Goal: Information Seeking & Learning: Learn about a topic

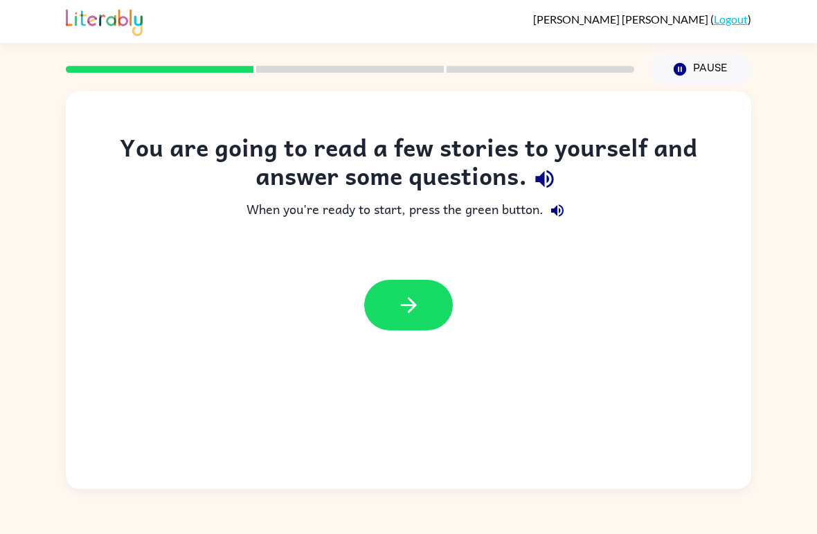
click at [424, 301] on button "button" at bounding box center [408, 305] width 89 height 51
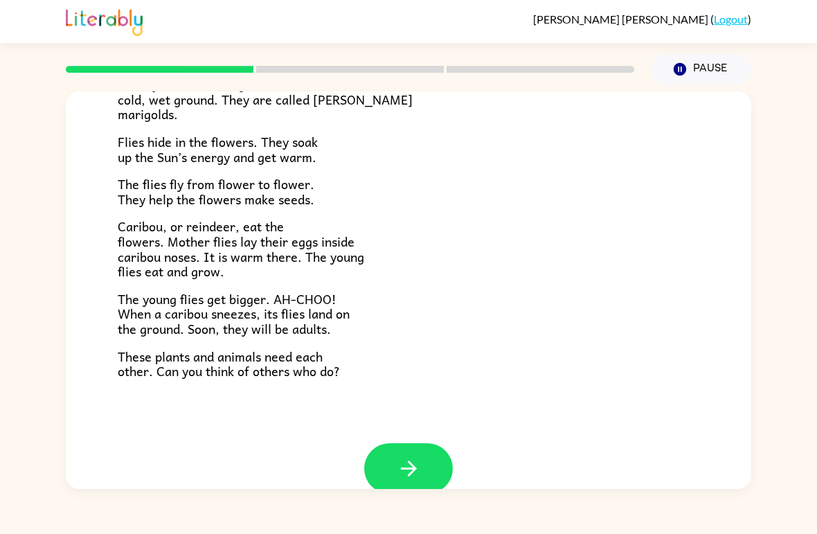
scroll to position [272, 0]
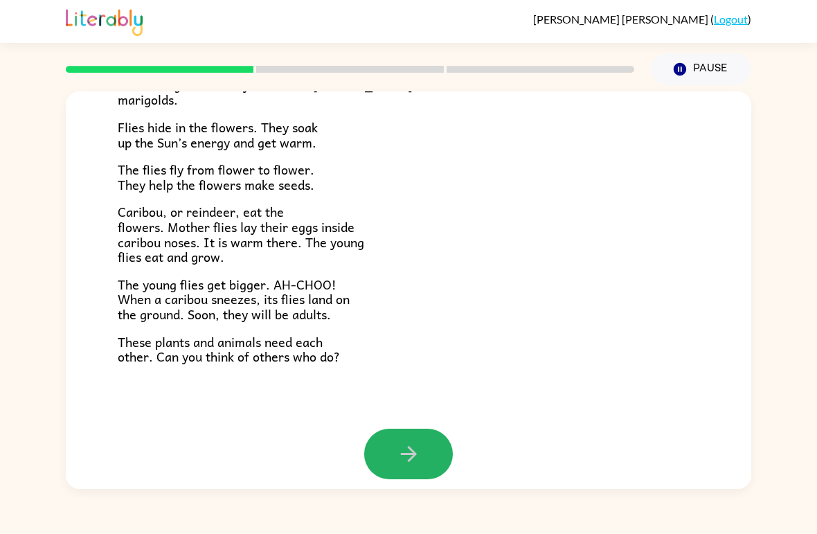
click at [424, 447] on button "button" at bounding box center [408, 454] width 89 height 51
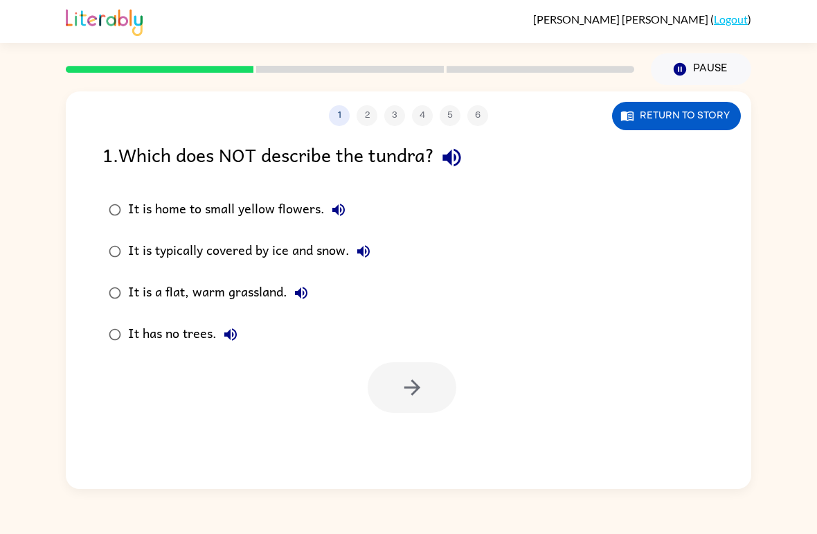
click at [205, 336] on div "It has no trees." at bounding box center [186, 335] width 116 height 28
click at [430, 376] on button "button" at bounding box center [412, 387] width 89 height 51
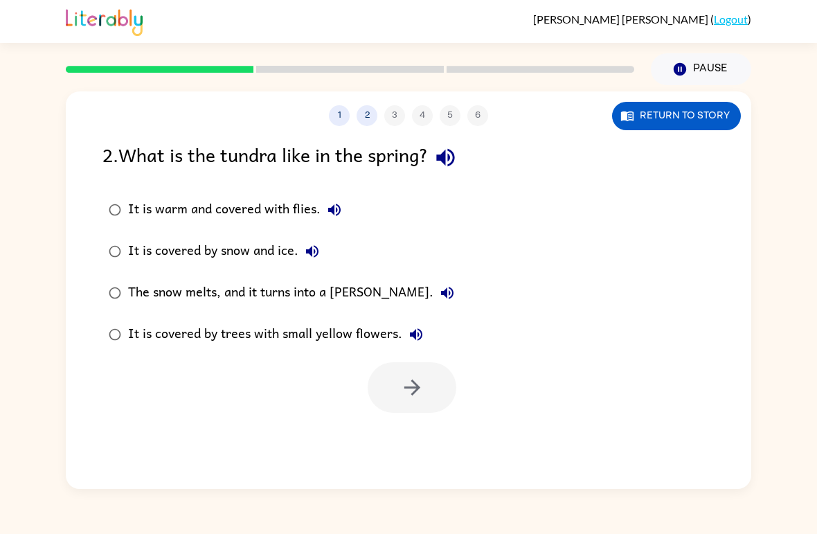
click at [285, 244] on div "It is covered by snow and ice." at bounding box center [227, 251] width 198 height 28
click at [423, 412] on button "button" at bounding box center [412, 387] width 89 height 51
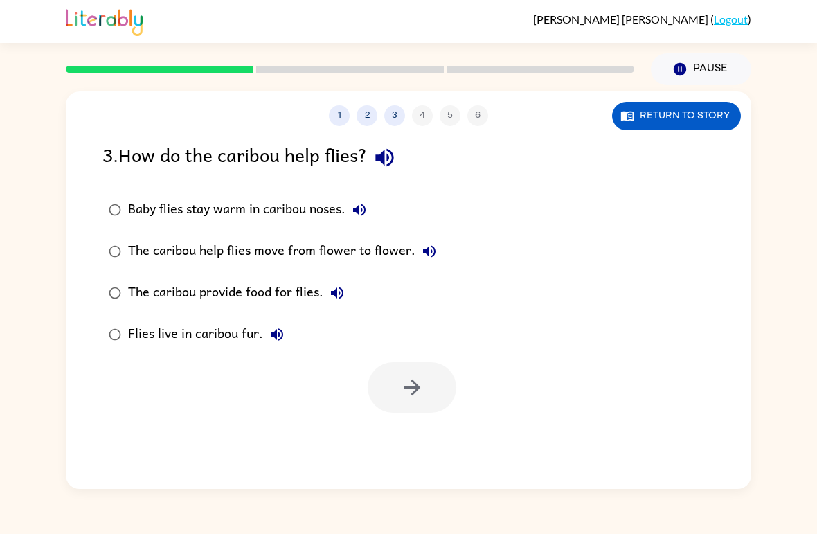
click at [242, 221] on div "Baby flies stay warm in caribou noses." at bounding box center [250, 210] width 245 height 28
click at [298, 259] on div "The caribou help flies move from flower to flower." at bounding box center [285, 251] width 315 height 28
click at [404, 376] on icon "button" at bounding box center [412, 387] width 24 height 24
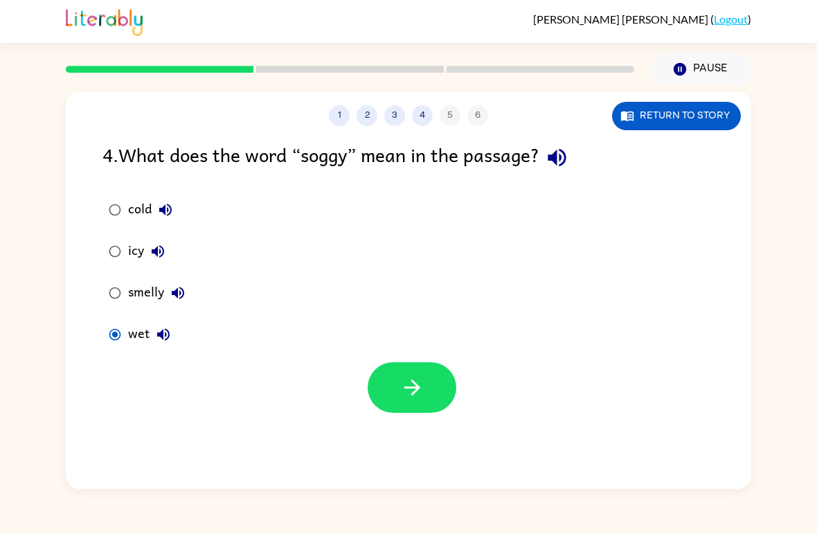
click at [405, 401] on button "button" at bounding box center [412, 387] width 89 height 51
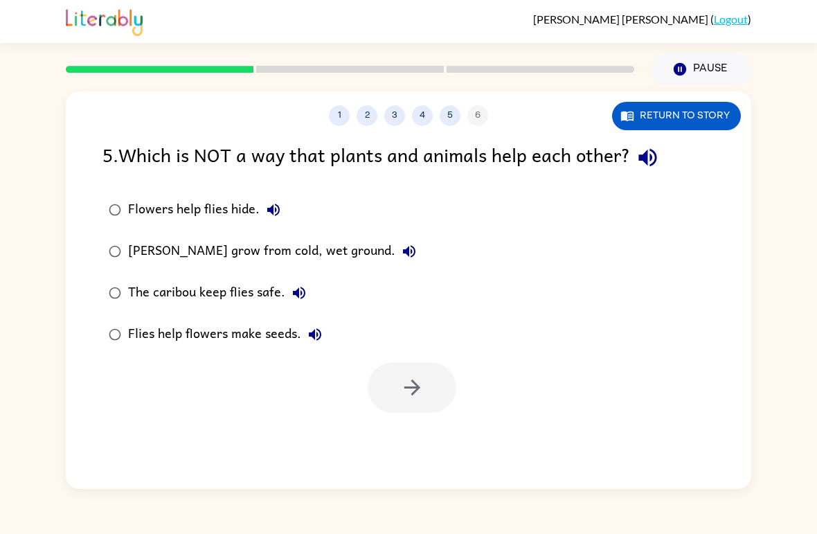
click at [637, 170] on button "button" at bounding box center [647, 157] width 35 height 35
click at [654, 162] on icon "button" at bounding box center [648, 157] width 24 height 24
click at [136, 213] on div "Flowers help flies hide." at bounding box center [207, 210] width 159 height 28
click at [399, 385] on button "button" at bounding box center [412, 387] width 89 height 51
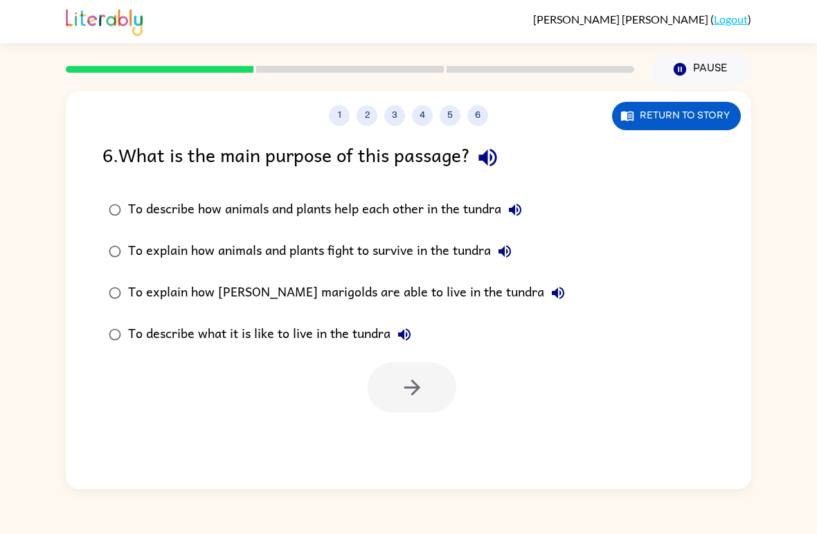
click at [242, 195] on label "To describe how animals and plants help each other in the tundra" at bounding box center [337, 210] width 484 height 42
click at [433, 381] on button "button" at bounding box center [412, 387] width 89 height 51
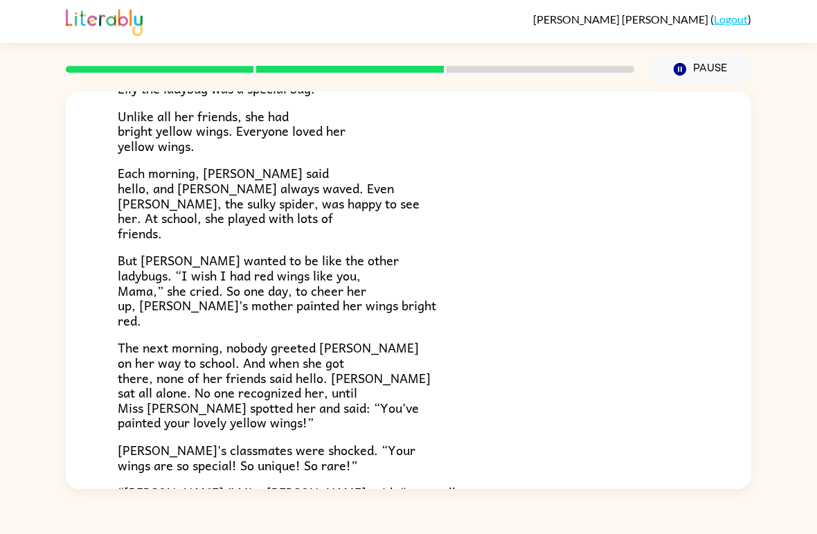
scroll to position [123, 0]
click at [687, 64] on icon "Pause" at bounding box center [679, 69] width 15 height 15
